Goal: Information Seeking & Learning: Learn about a topic

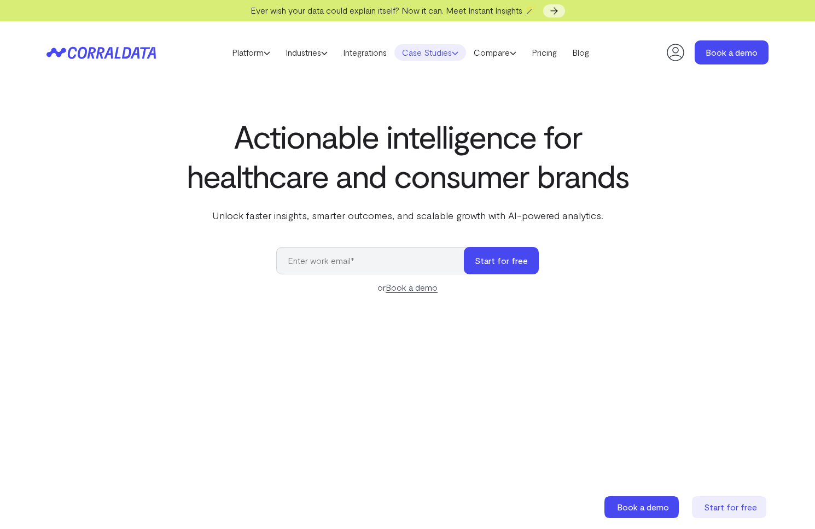
select select "4"
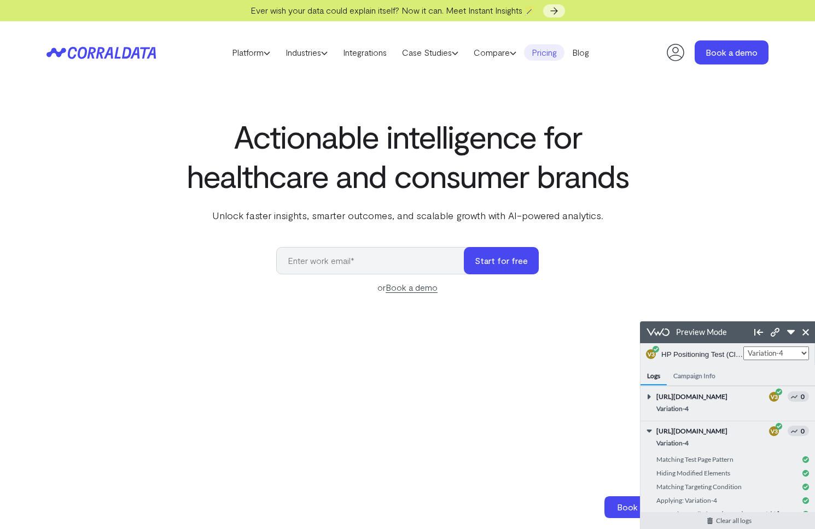
click at [553, 50] on link "Pricing" at bounding box center [544, 52] width 40 height 16
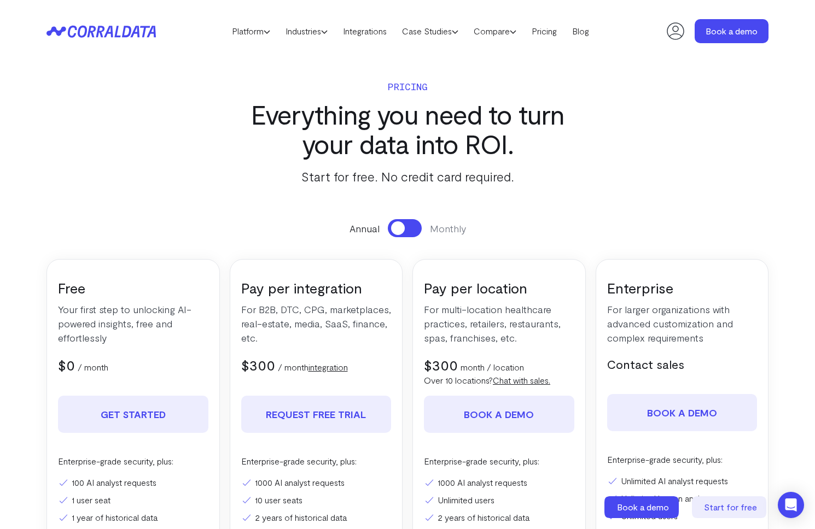
select select "4"
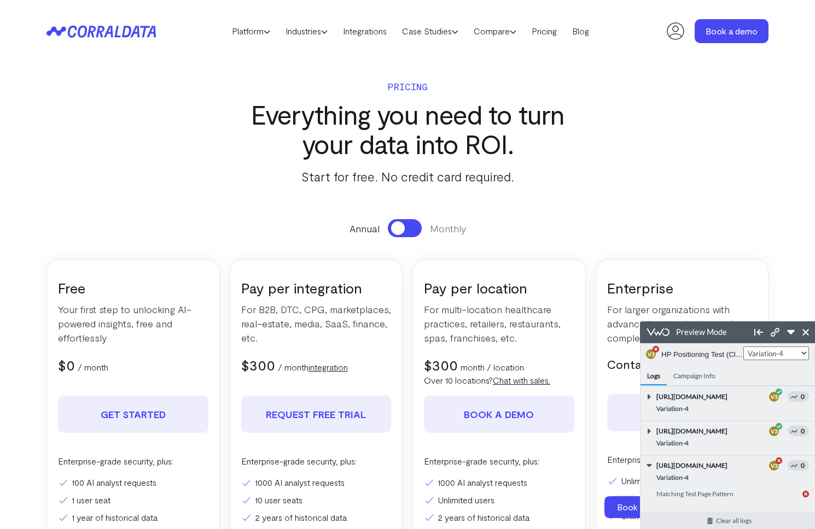
drag, startPoint x: 806, startPoint y: 336, endPoint x: 787, endPoint y: 330, distance: 20.1
click at [806, 336] on link at bounding box center [806, 332] width 14 height 14
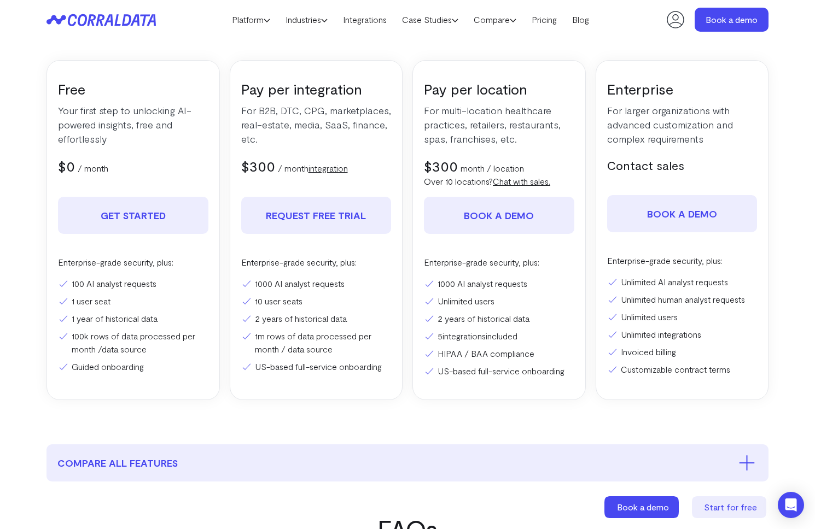
scroll to position [197, 0]
